Goal: Information Seeking & Learning: Learn about a topic

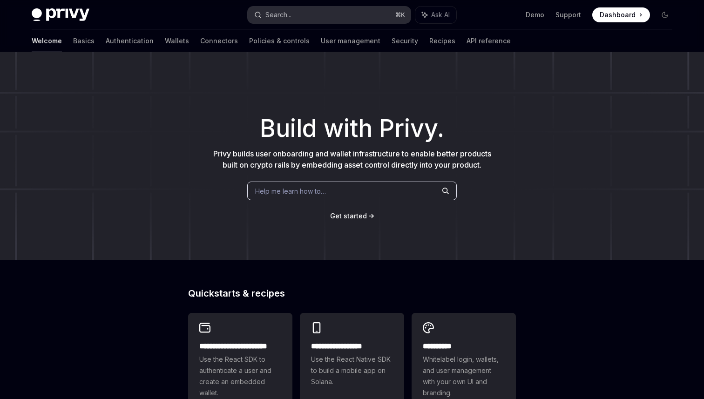
click at [295, 14] on button "Search... ⌘ K" at bounding box center [329, 15] width 163 height 17
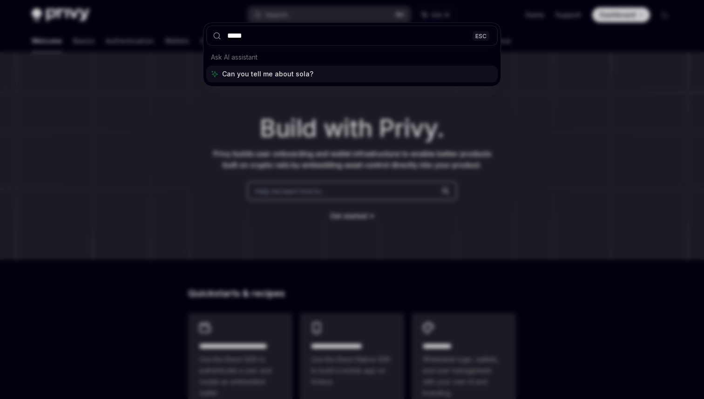
type input "******"
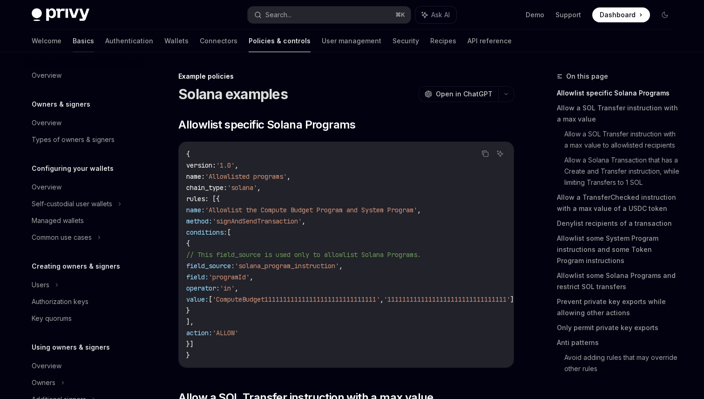
click at [73, 41] on link "Basics" at bounding box center [83, 41] width 21 height 22
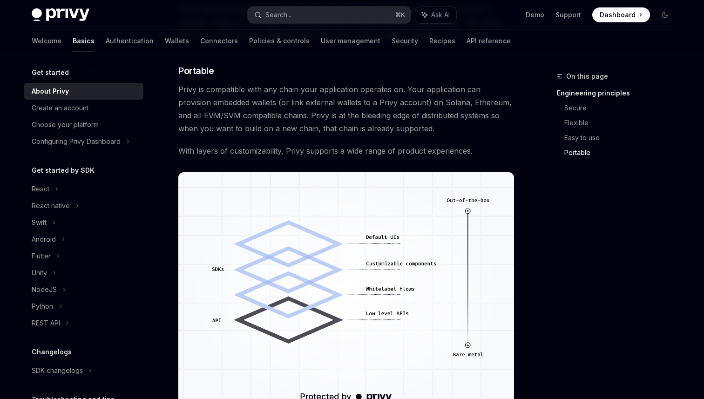
scroll to position [819, 0]
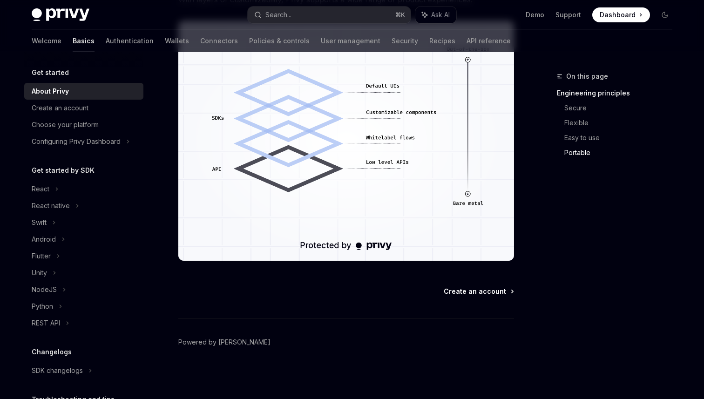
click at [460, 290] on span "Create an account" at bounding box center [475, 291] width 62 height 9
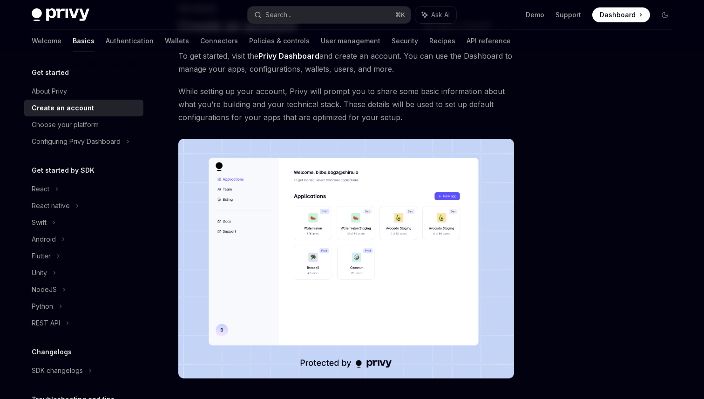
scroll to position [186, 0]
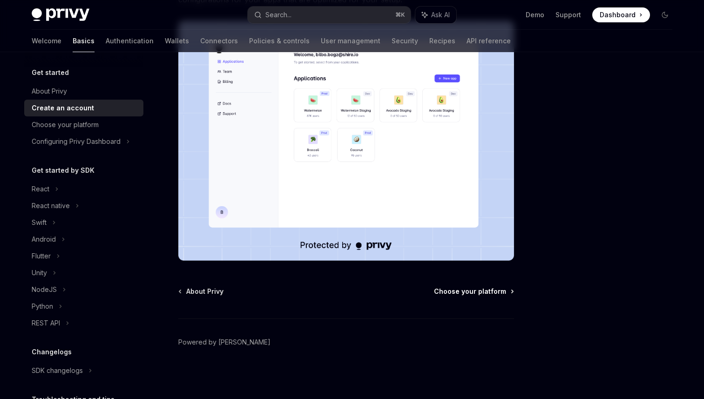
click at [458, 294] on span "Choose your platform" at bounding box center [470, 291] width 72 height 9
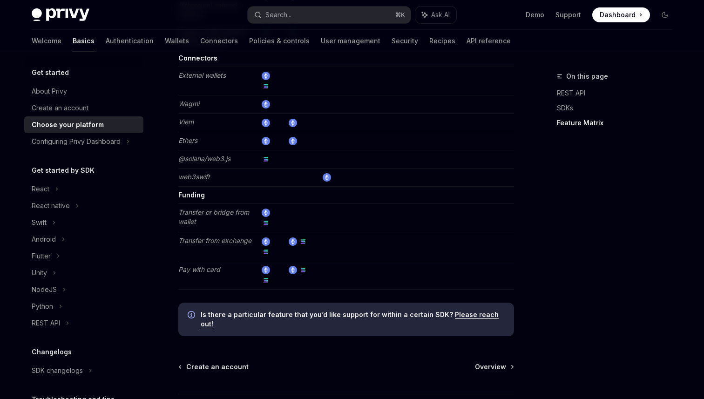
scroll to position [1734, 0]
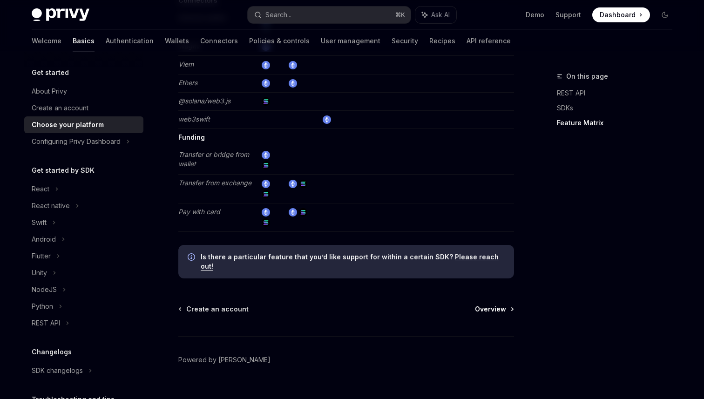
click at [488, 305] on span "Overview" at bounding box center [490, 309] width 31 height 9
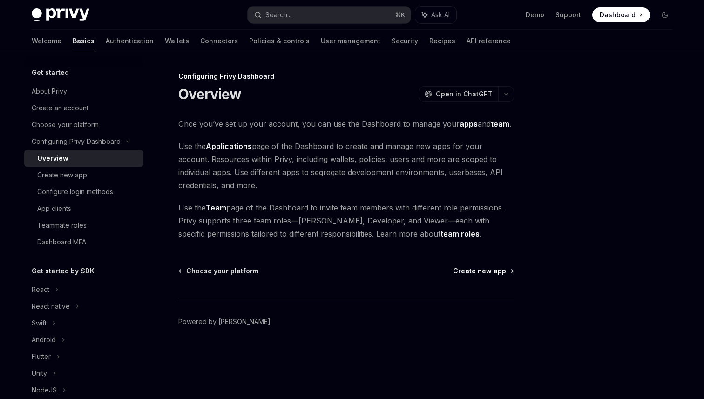
click at [469, 269] on span "Create new app" at bounding box center [479, 270] width 53 height 9
type textarea "*"
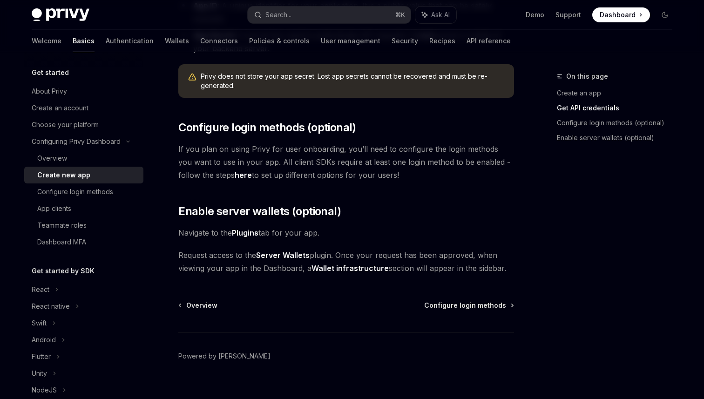
scroll to position [334, 0]
click at [618, 17] on span "Dashboard" at bounding box center [618, 14] width 36 height 9
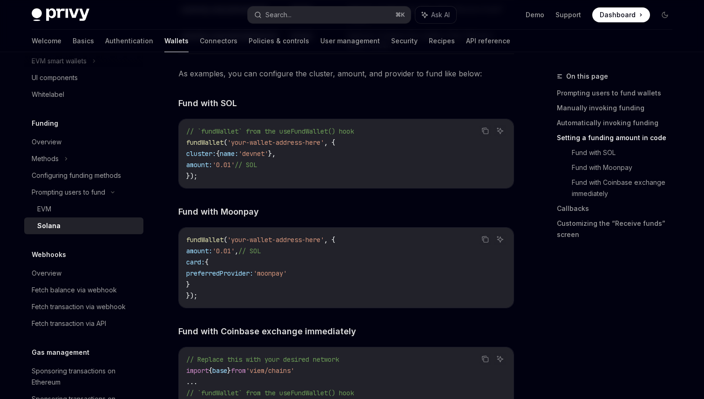
scroll to position [1023, 0]
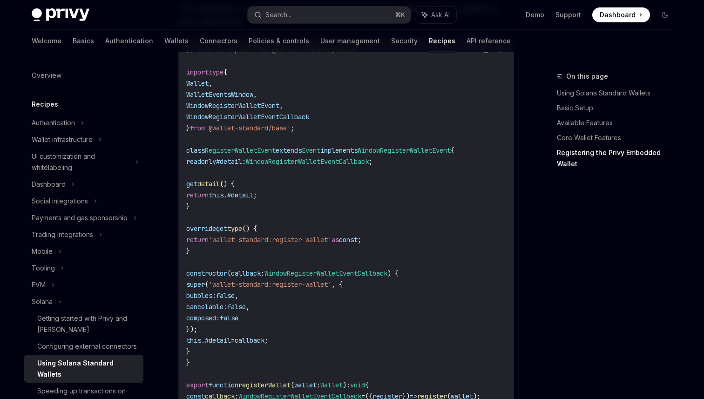
scroll to position [1211, 0]
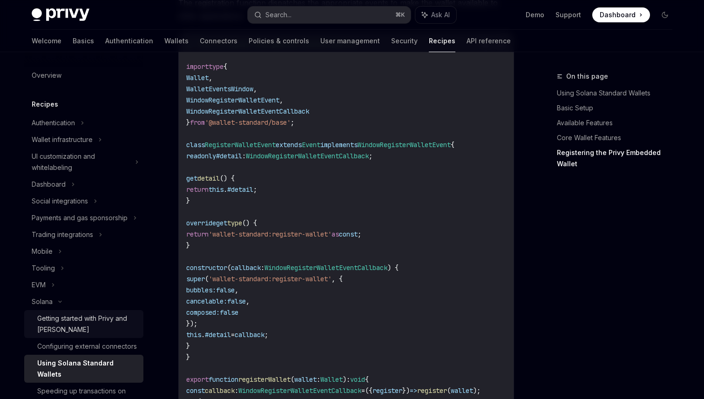
click at [117, 326] on div "Getting started with Privy and Solana" at bounding box center [87, 324] width 101 height 22
type textarea "*"
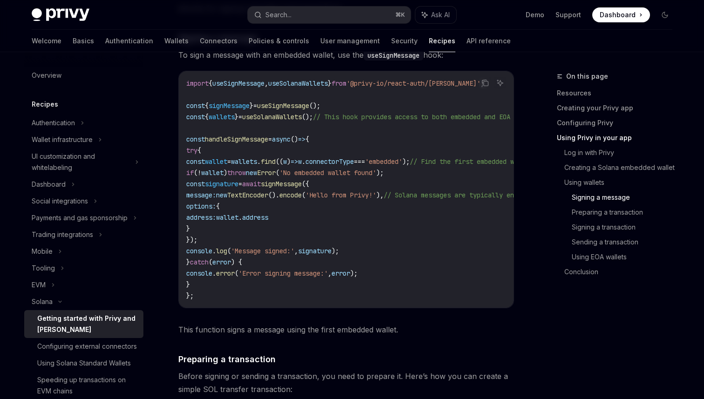
scroll to position [1698, 0]
click at [3, 67] on div "**********" at bounding box center [259, 172] width 514 height 3598
